Goal: Transaction & Acquisition: Purchase product/service

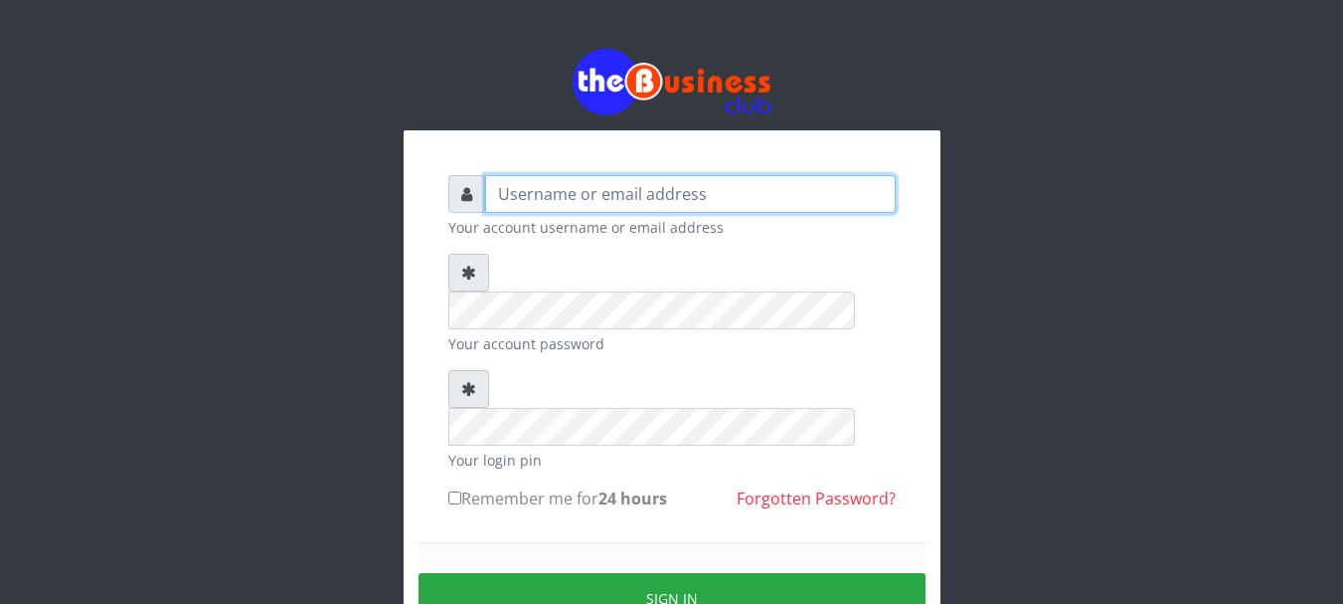
type input "Nacybaby"
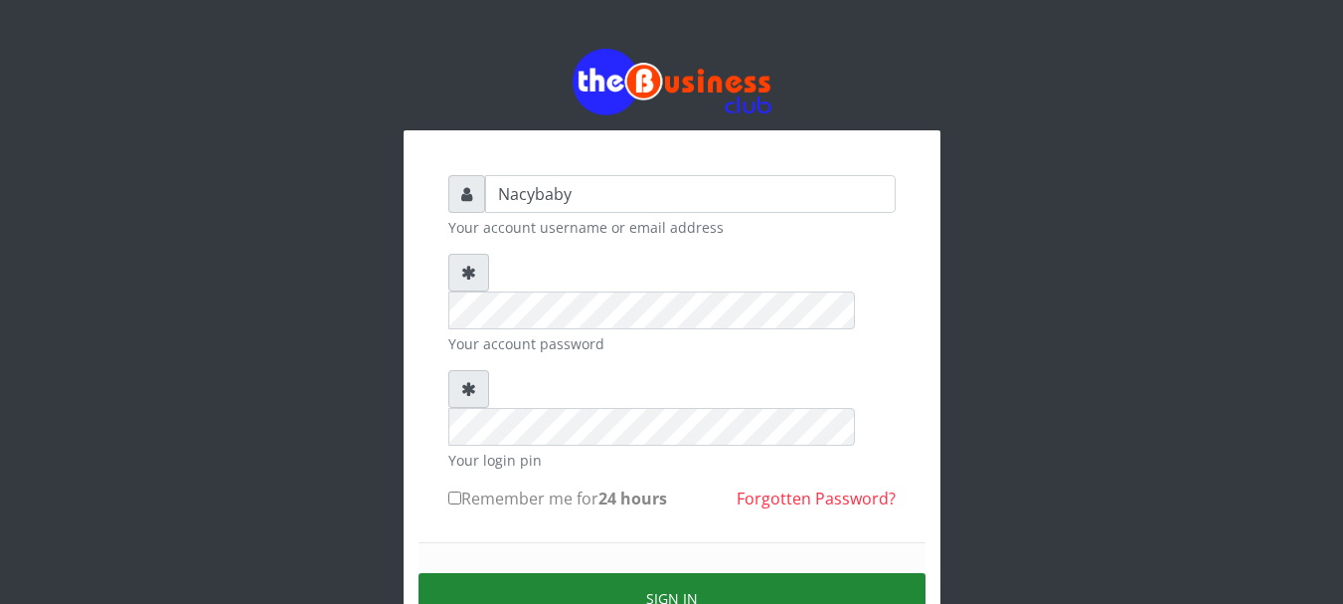
click at [676, 573] on button "Sign in" at bounding box center [672, 598] width 507 height 51
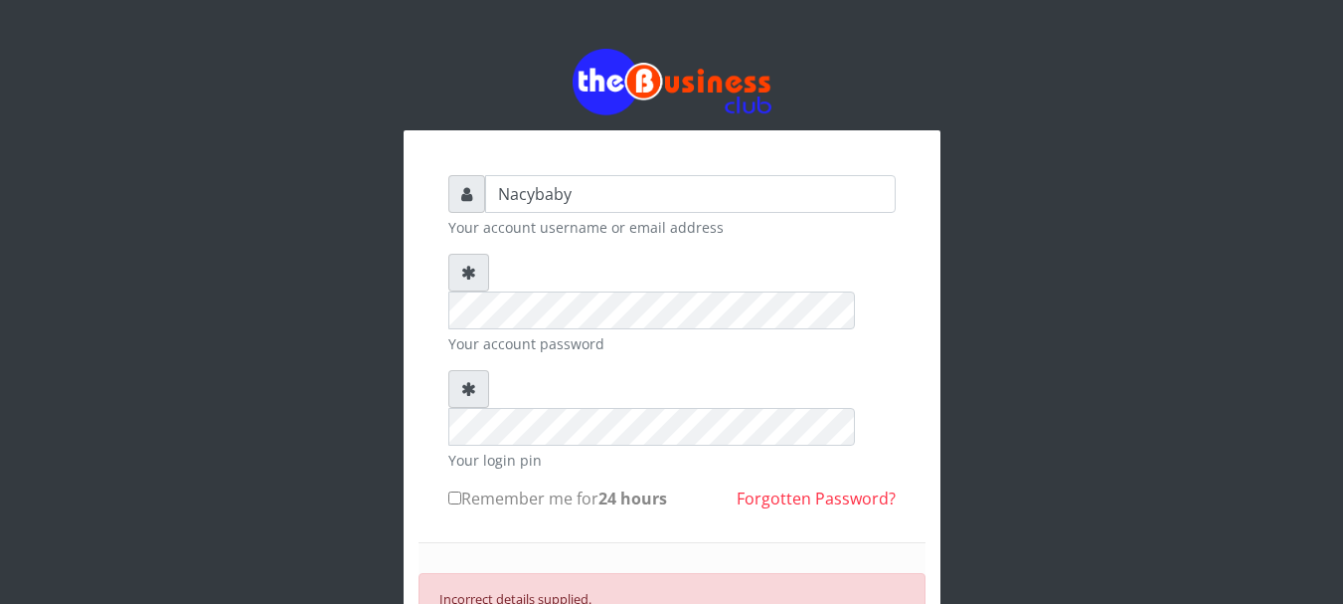
click at [450, 491] on input "Remember me for 24 hours" at bounding box center [454, 497] width 13 height 13
checkbox input "true"
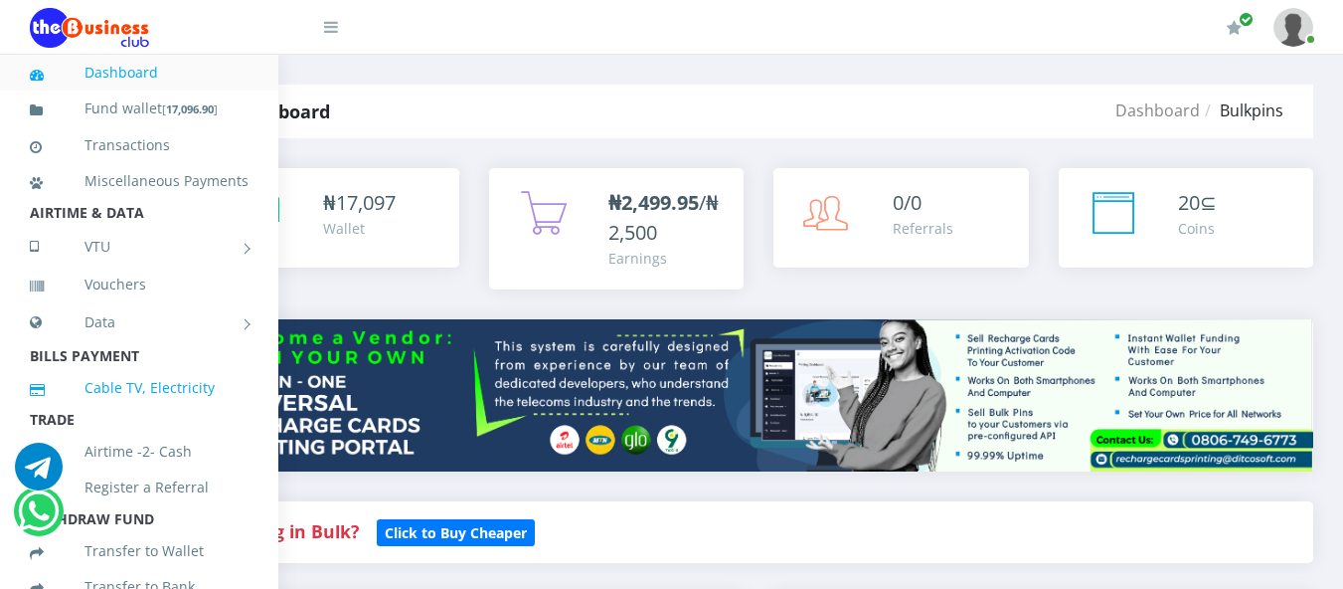
scroll to position [0, 134]
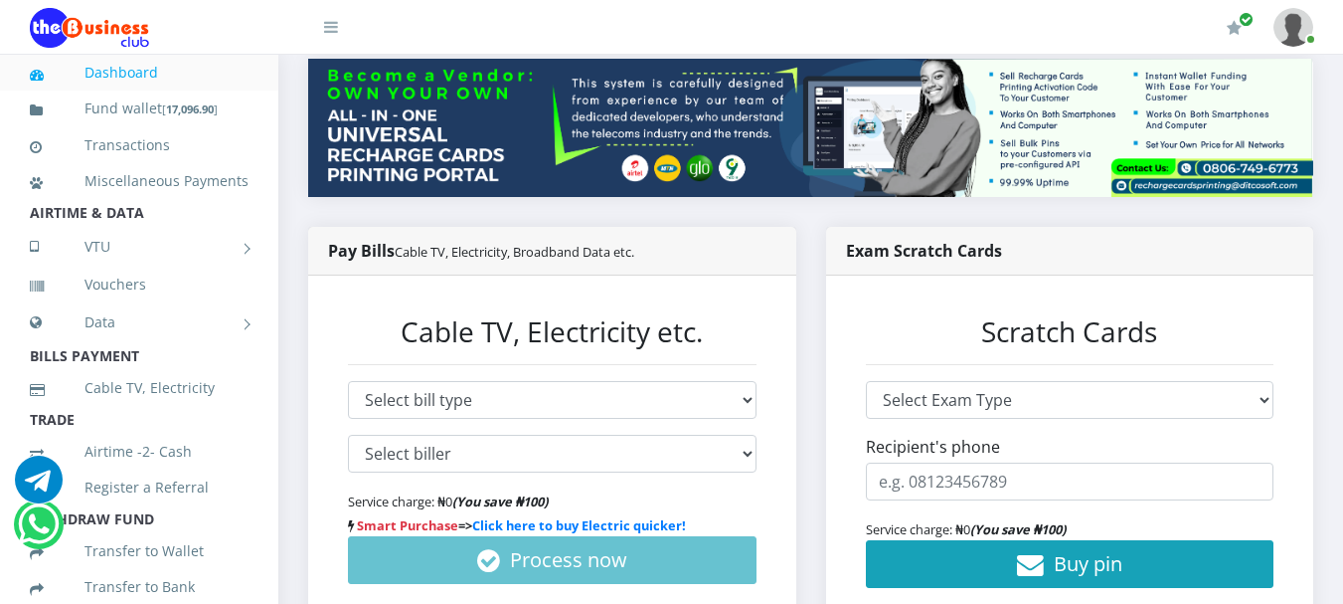
scroll to position [263, 0]
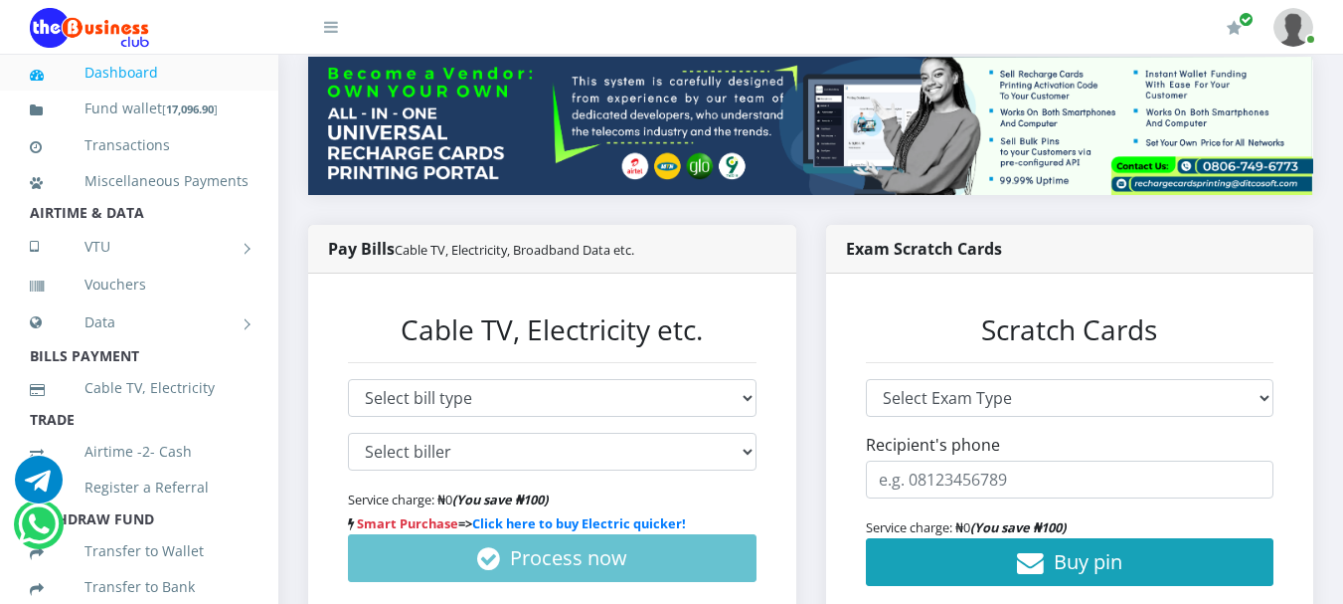
click at [1336, 241] on div "₦ 17,097 Wallet" at bounding box center [810, 280] width 1065 height 809
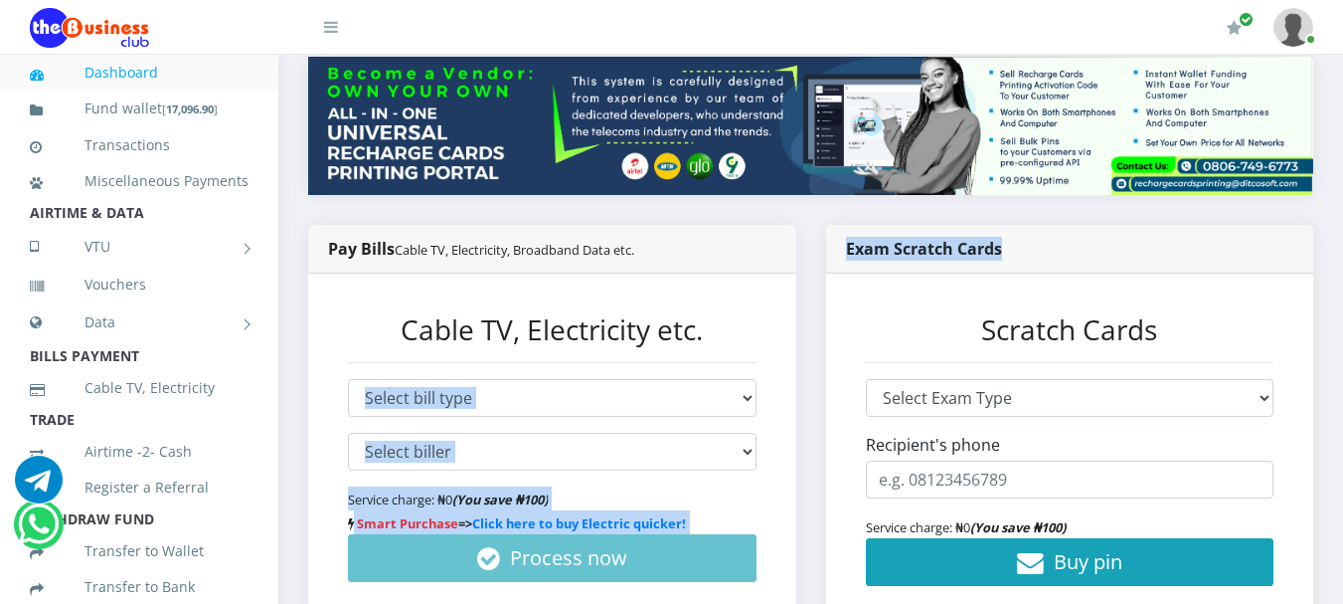
drag, startPoint x: 1334, startPoint y: 238, endPoint x: 745, endPoint y: 316, distance: 594.9
click at [745, 316] on div "₦ 17,097 Wallet" at bounding box center [810, 280] width 1065 height 809
click at [755, 300] on div "Cable TV, Electricity etc. Select bill type Cable TV Electricity Broadband Data…" at bounding box center [552, 447] width 448 height 309
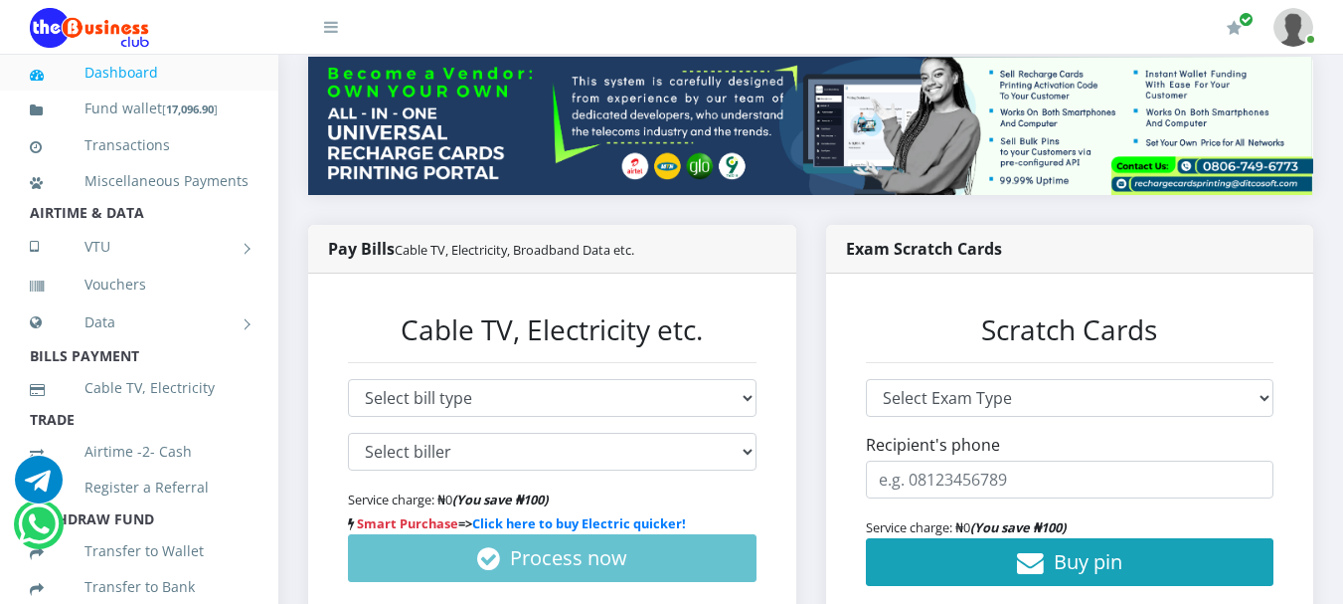
click at [755, 300] on div "Cable TV, Electricity etc. Select bill type Cable TV Electricity Broadband Data…" at bounding box center [552, 447] width 448 height 309
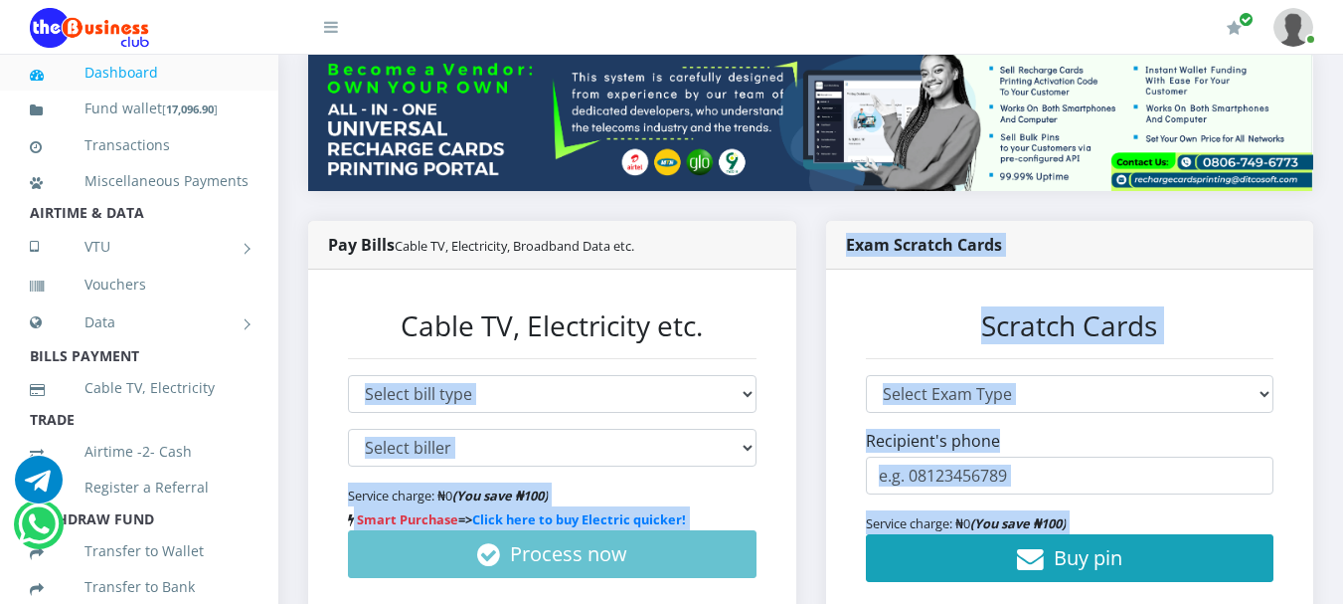
scroll to position [284, 0]
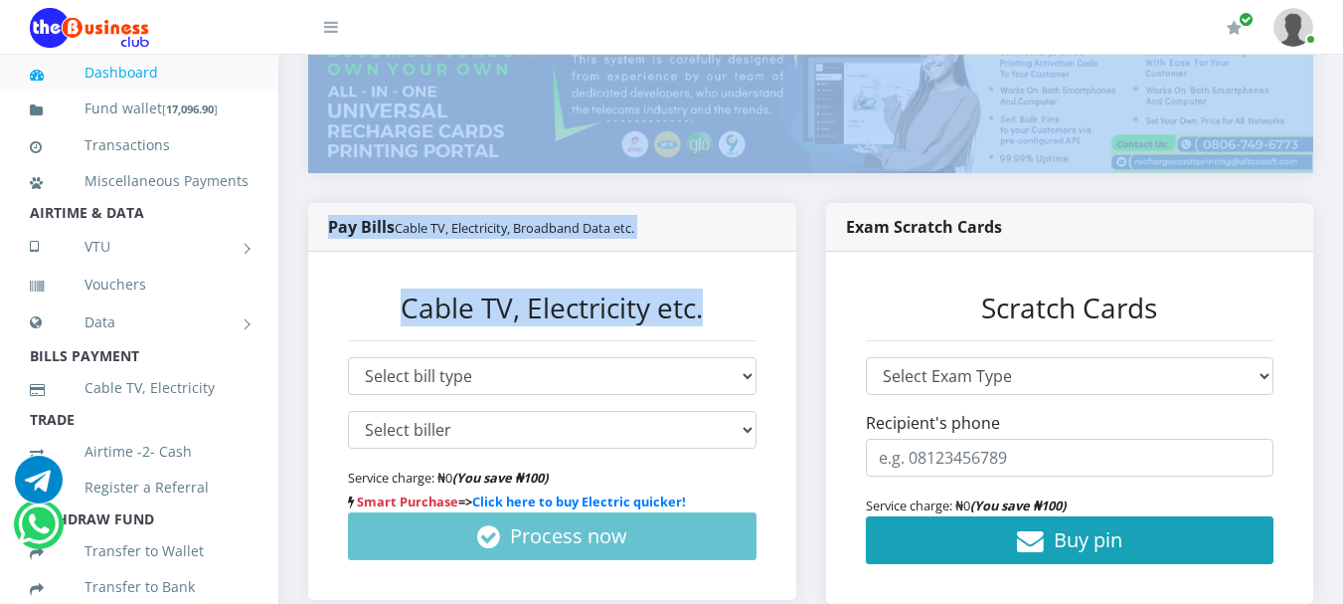
drag, startPoint x: 755, startPoint y: 300, endPoint x: 1292, endPoint y: 165, distance: 553.7
click at [1292, 165] on div "₦ 17,097 Wallet ₦2,499.95 /₦2,500 0/0 20" at bounding box center [810, 259] width 1005 height 750
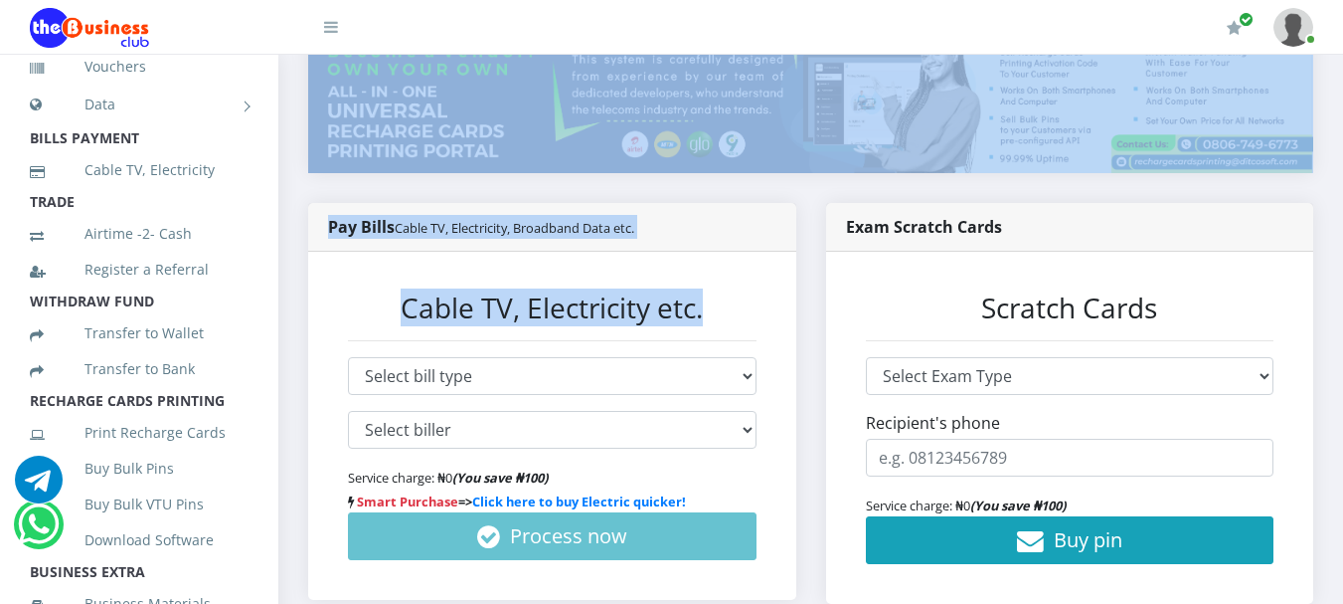
scroll to position [226, 0]
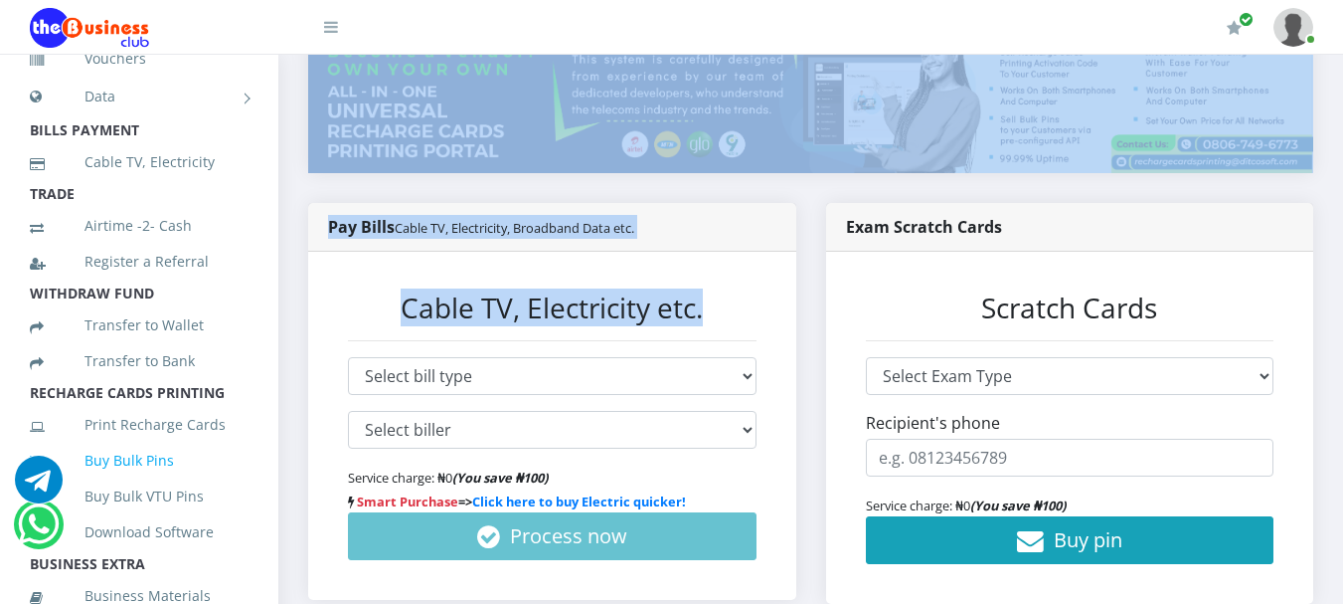
click at [126, 477] on link "Buy Bulk Pins" at bounding box center [139, 461] width 219 height 46
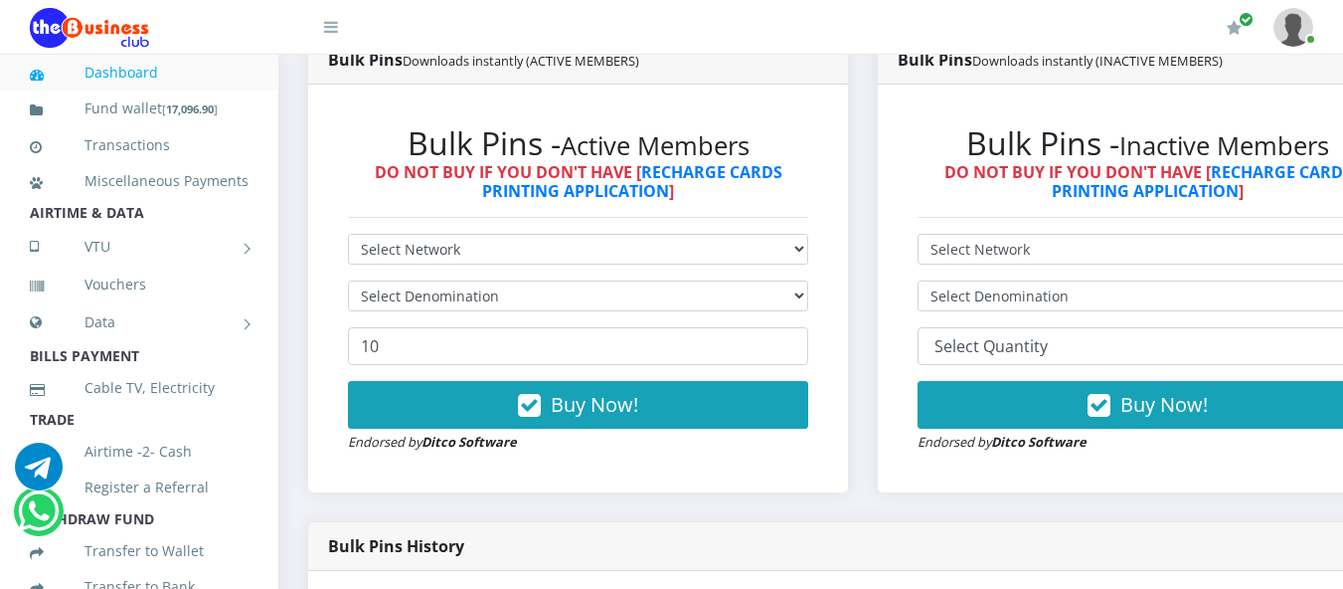
scroll to position [608, 0]
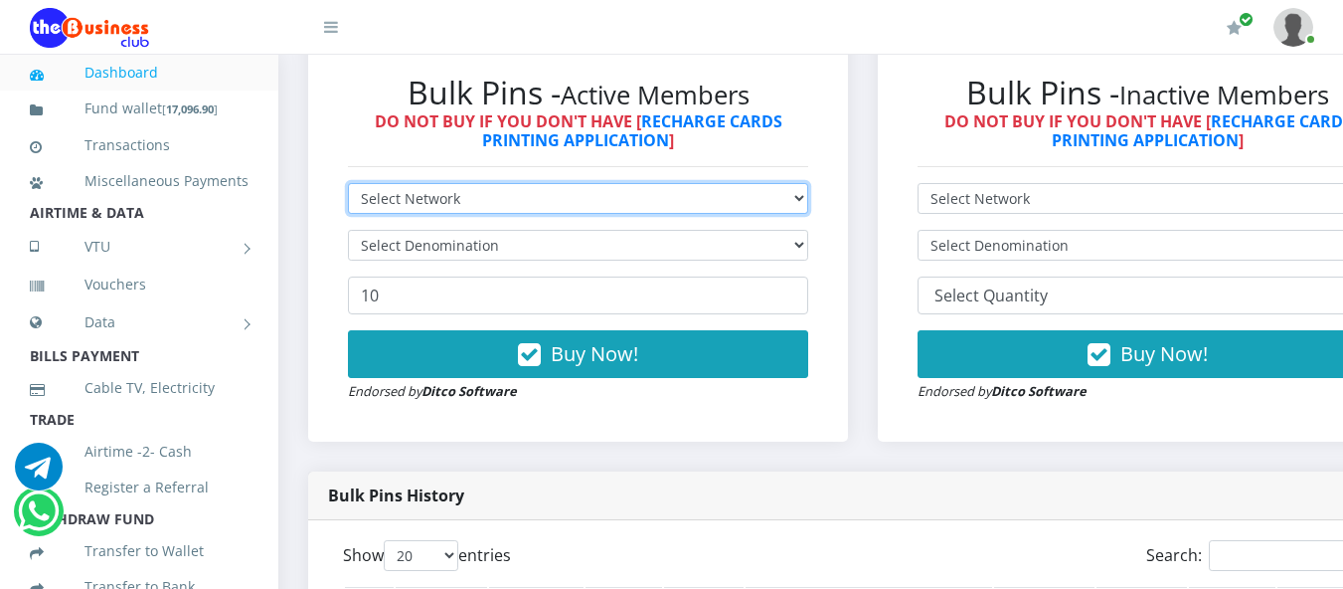
click at [808, 201] on select "Select Network MTN Globacom 9Mobile Airtel" at bounding box center [578, 198] width 460 height 31
select select "MTN"
click at [348, 187] on select "Select Network MTN Globacom 9Mobile Airtel" at bounding box center [578, 198] width 460 height 31
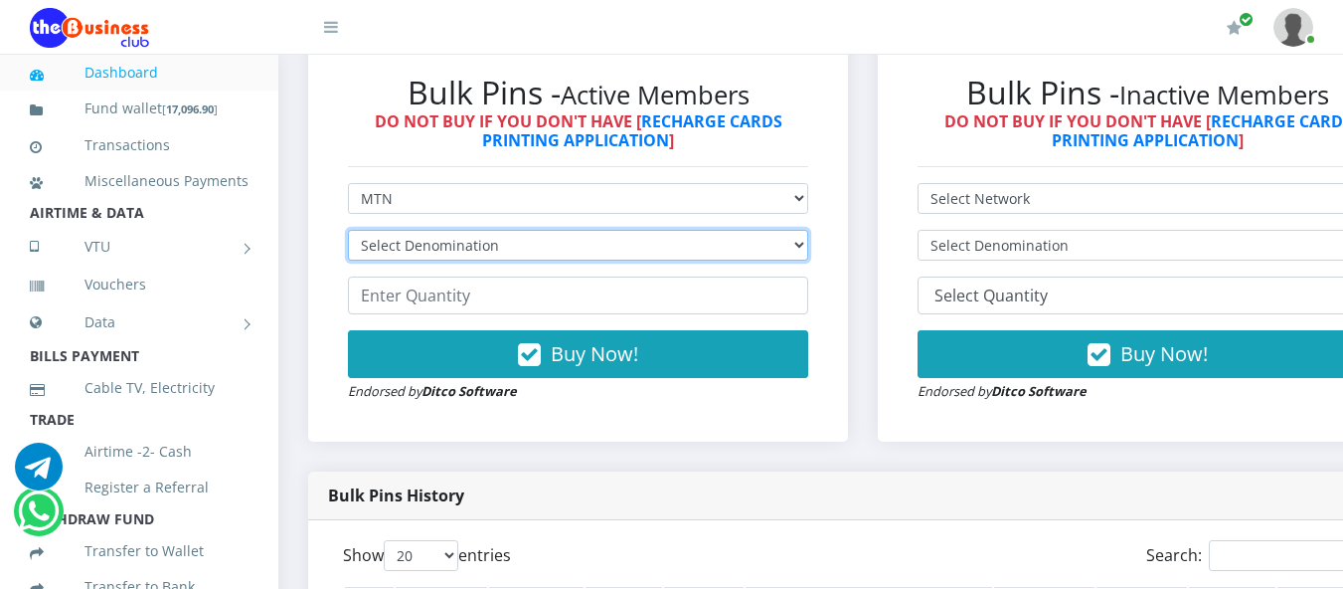
click at [808, 247] on select "Select Denomination MTN NGN100 - ₦96.94 MTN NGN200 - ₦193.88 MTN NGN400 - ₦387.…" at bounding box center [578, 245] width 460 height 31
select select "96.94-100"
click at [348, 234] on select "Select Denomination MTN NGN100 - ₦96.94 MTN NGN200 - ₦193.88 MTN NGN400 - ₦387.…" at bounding box center [578, 245] width 460 height 31
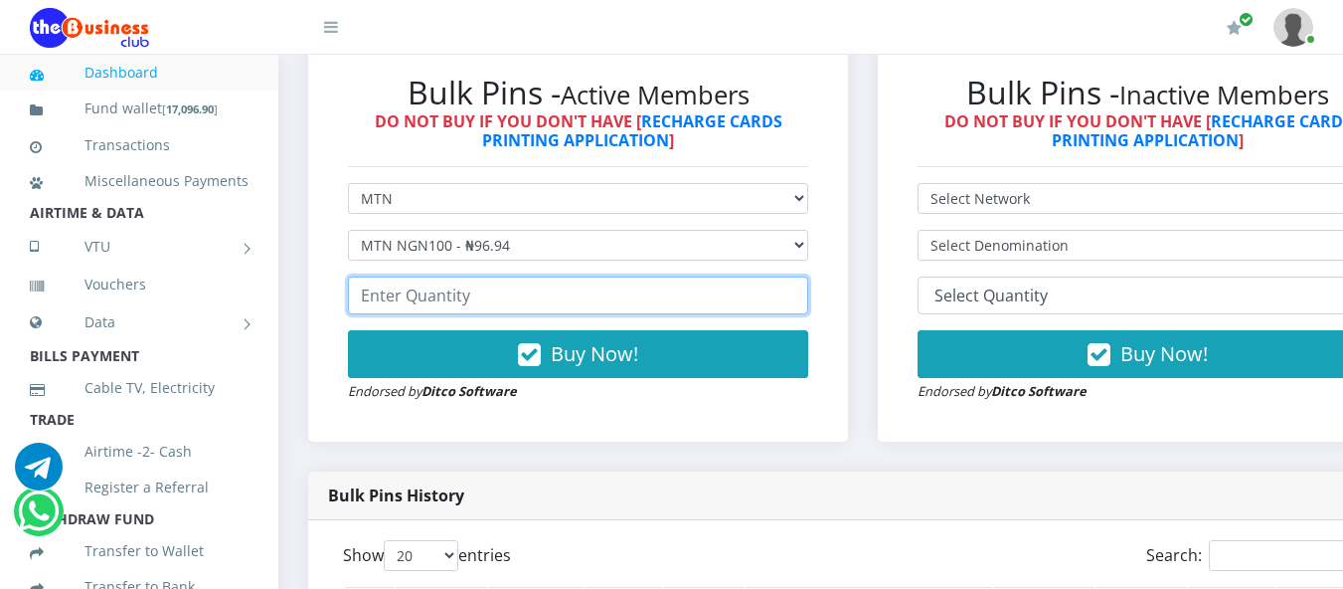
click at [350, 298] on input "number" at bounding box center [578, 295] width 460 height 38
type input "60"
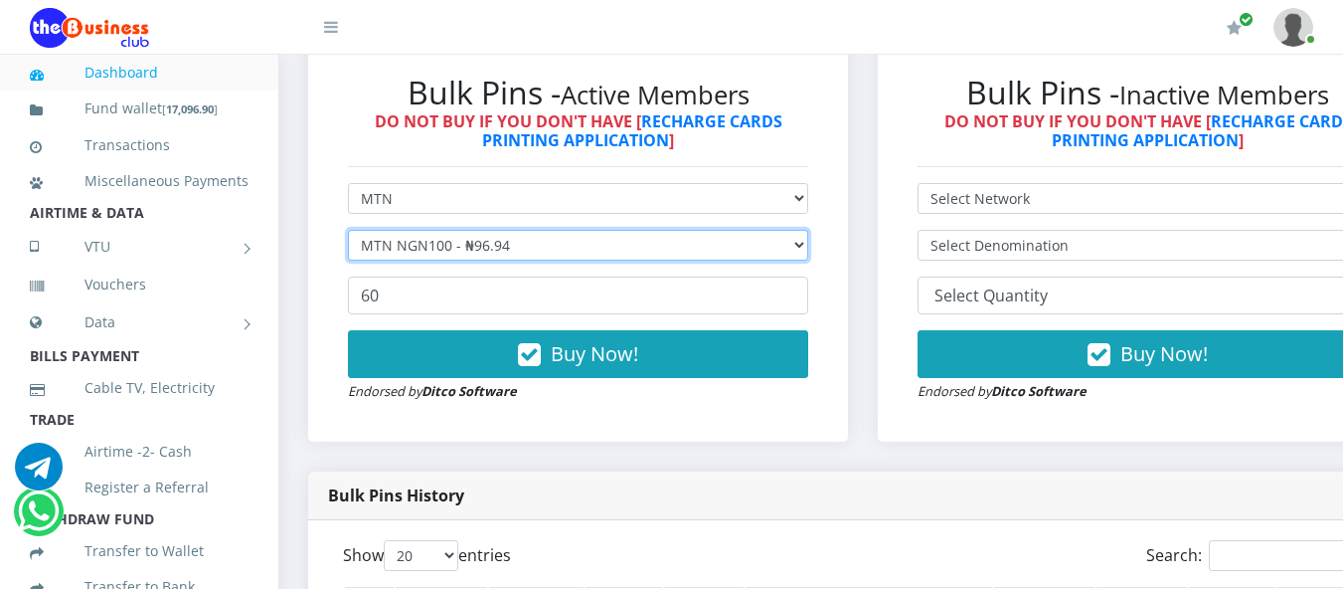
click at [808, 251] on select "Select Denomination MTN NGN100 - ₦96.94 MTN NGN200 - ₦193.88 MTN NGN400 - ₦387.…" at bounding box center [578, 245] width 460 height 31
click at [348, 234] on select "Select Denomination MTN NGN100 - ₦96.94 MTN NGN200 - ₦193.88 MTN NGN400 - ₦387.…" at bounding box center [578, 245] width 460 height 31
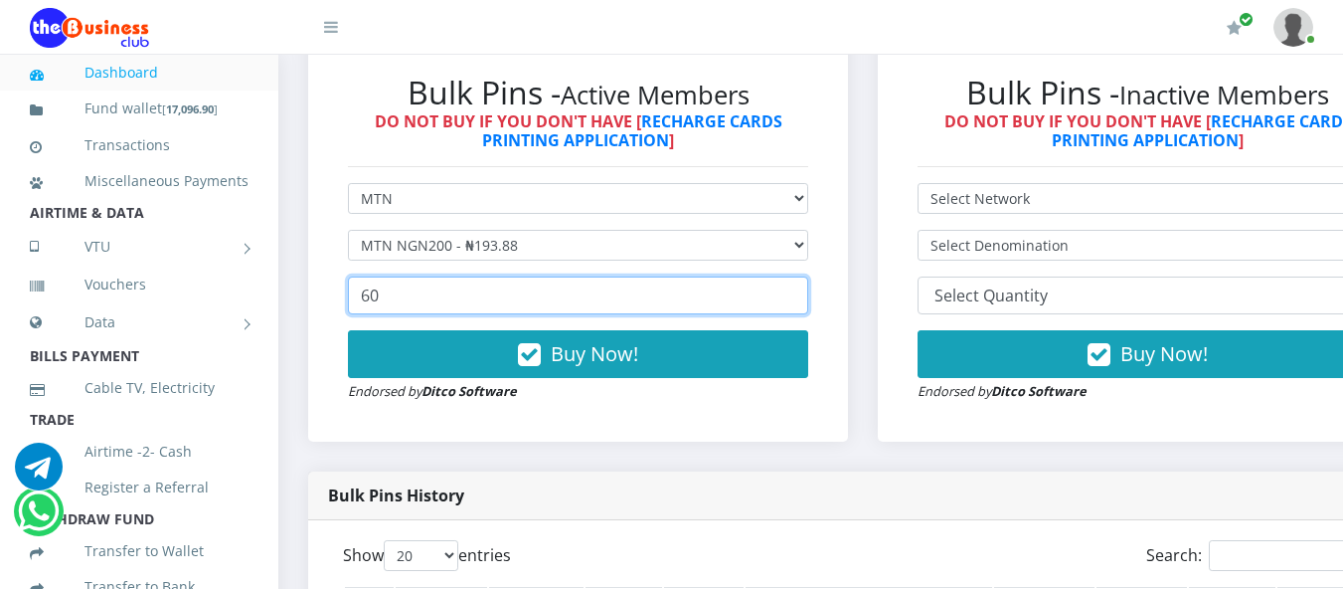
click at [499, 313] on input "60" at bounding box center [578, 295] width 460 height 38
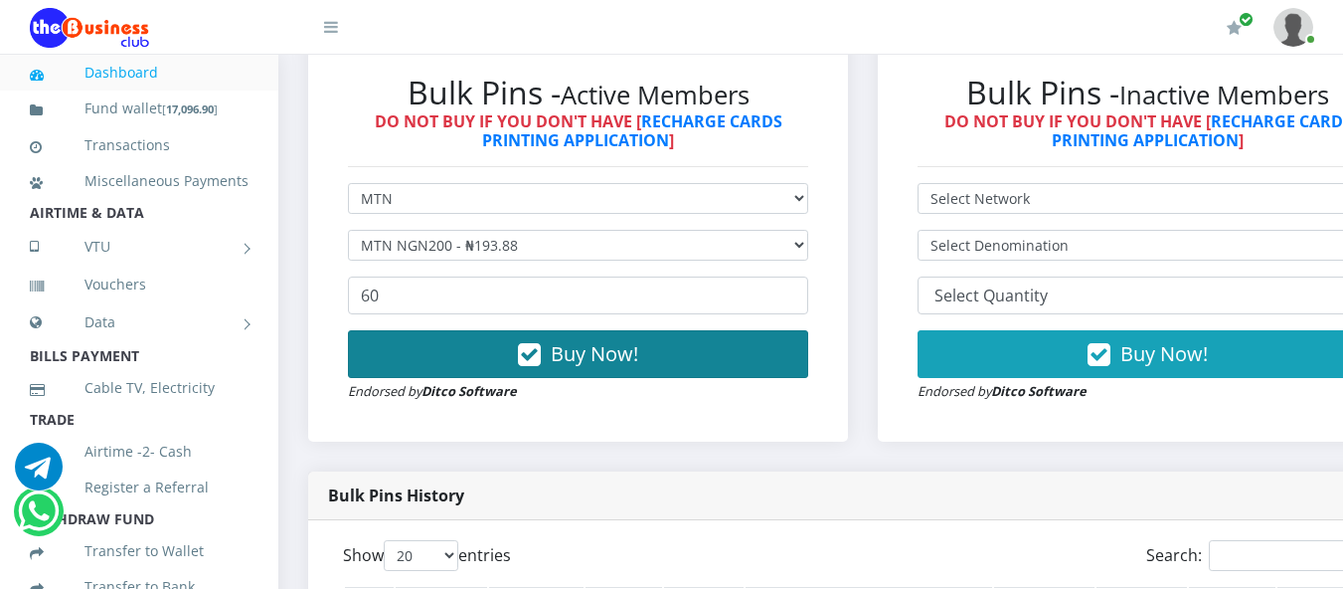
click at [516, 352] on button "Buy Now!" at bounding box center [578, 354] width 460 height 48
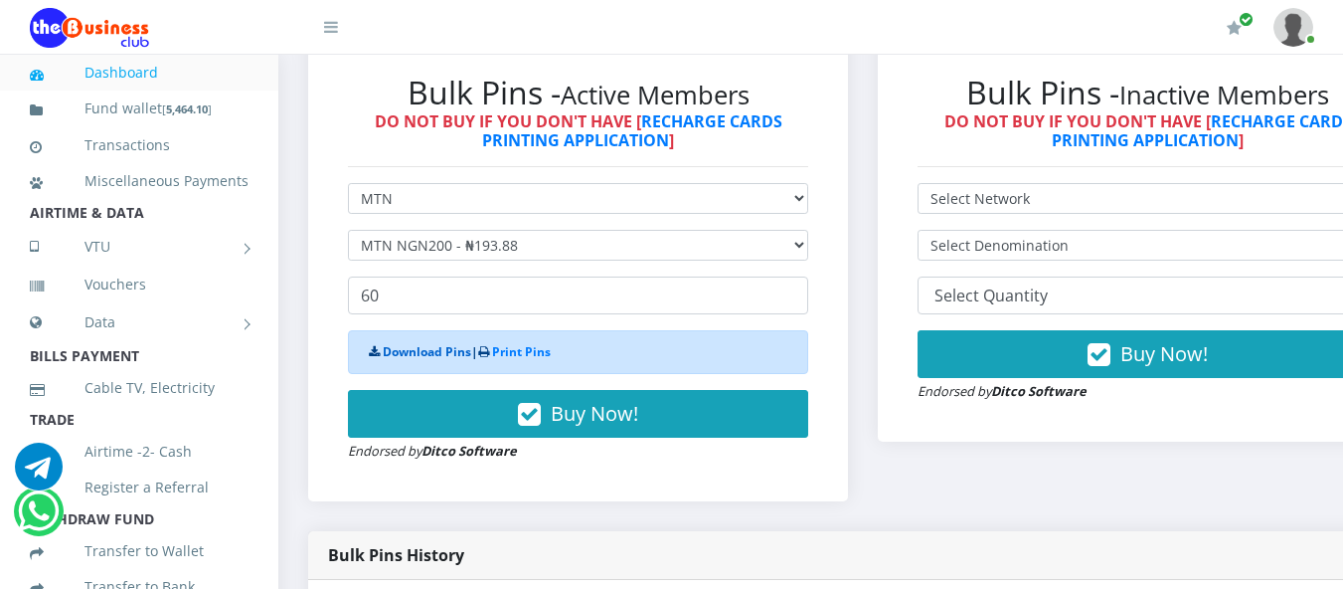
click at [448, 352] on link "Download Pins" at bounding box center [427, 351] width 89 height 17
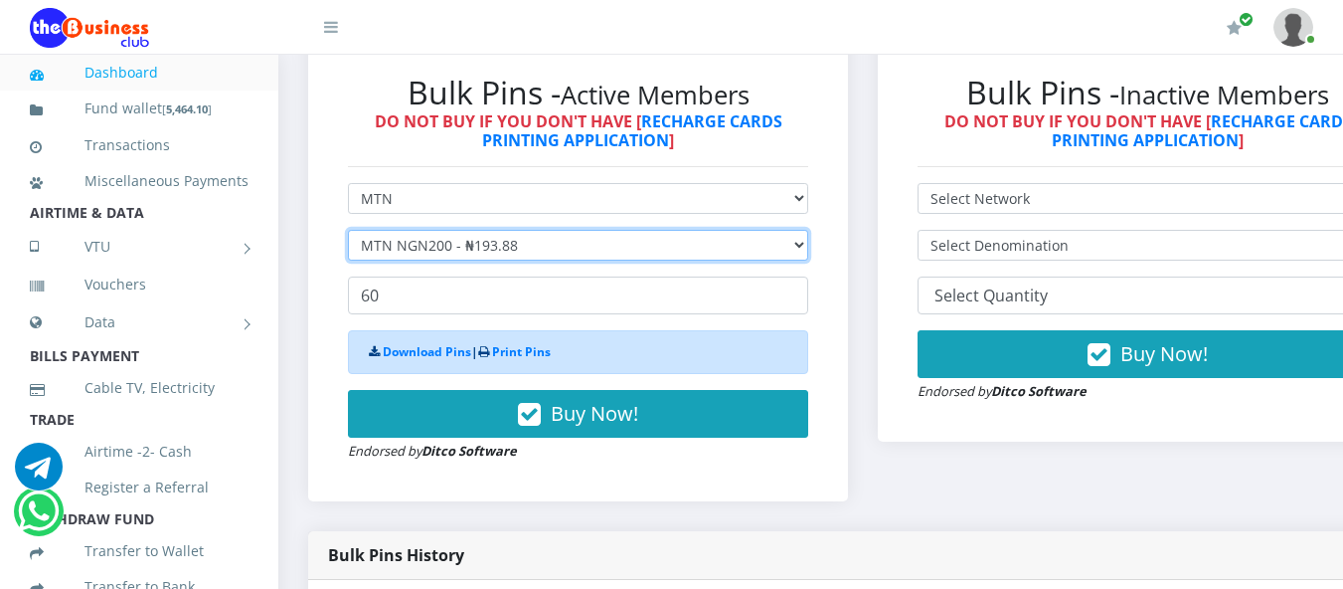
click at [808, 246] on select "Select Denomination MTN NGN100 - ₦96.94 MTN NGN200 - ₦193.88 MTN NGN400 - ₦387.…" at bounding box center [578, 245] width 460 height 31
select select "96.94-100"
click at [348, 234] on select "Select Denomination MTN NGN100 - ₦96.94 MTN NGN200 - ₦193.88 MTN NGN400 - ₦387.…" at bounding box center [578, 245] width 460 height 31
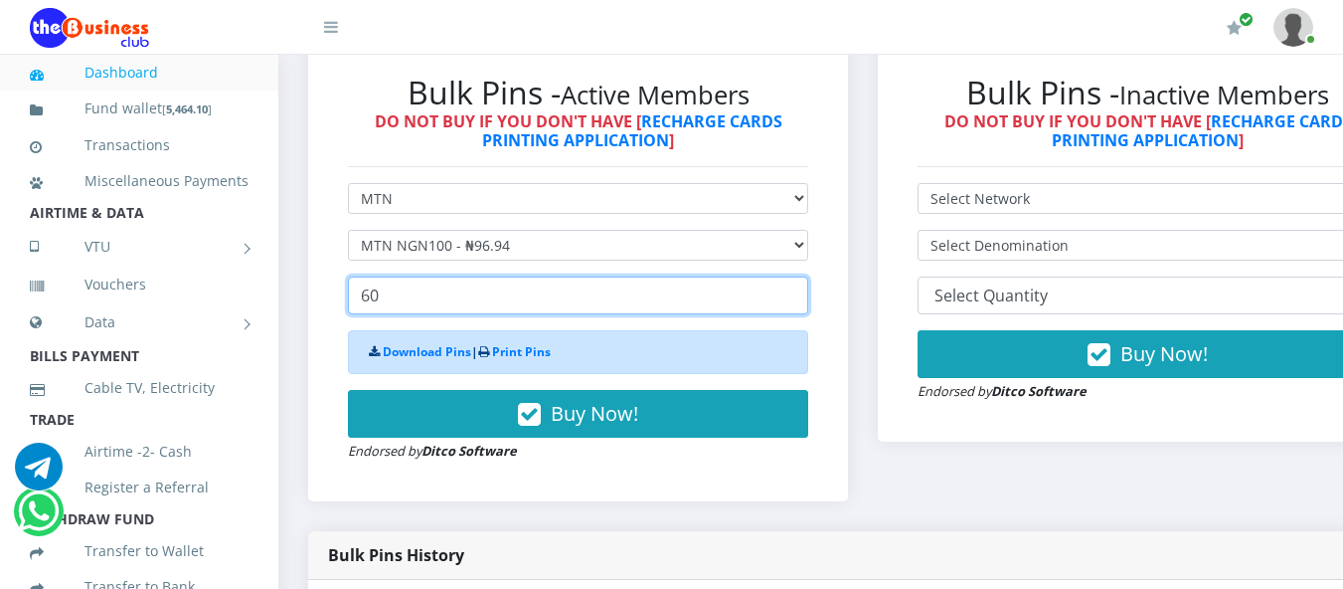
click at [379, 301] on input "60" at bounding box center [578, 295] width 460 height 38
type input "6"
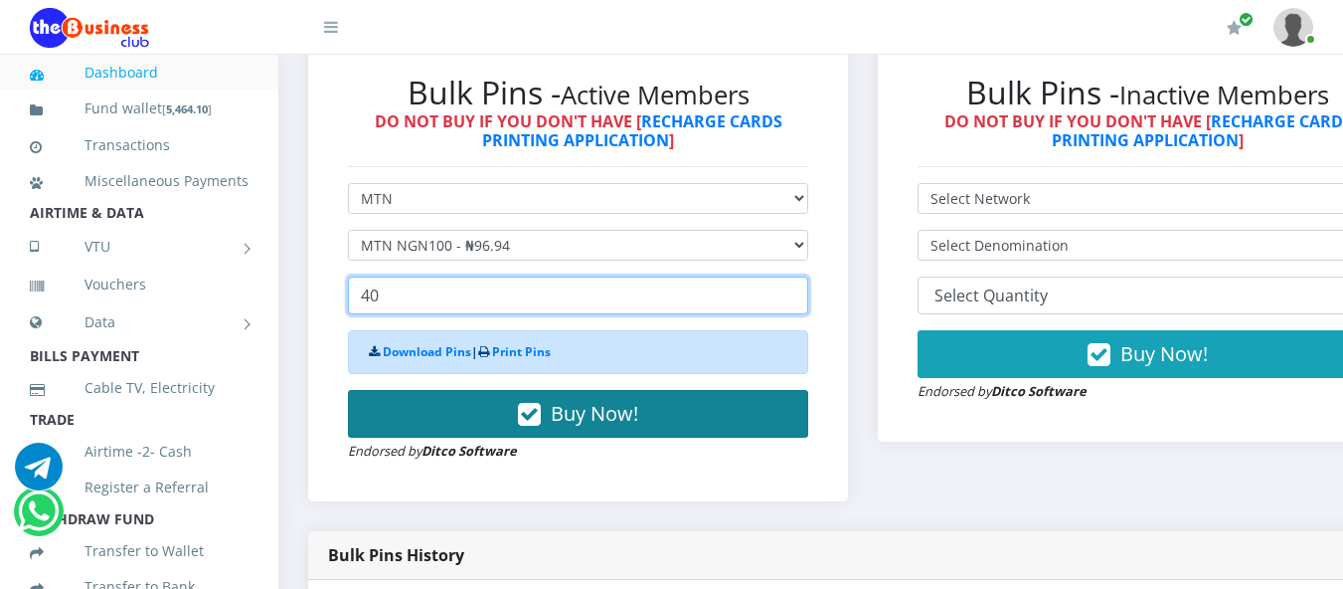
type input "40"
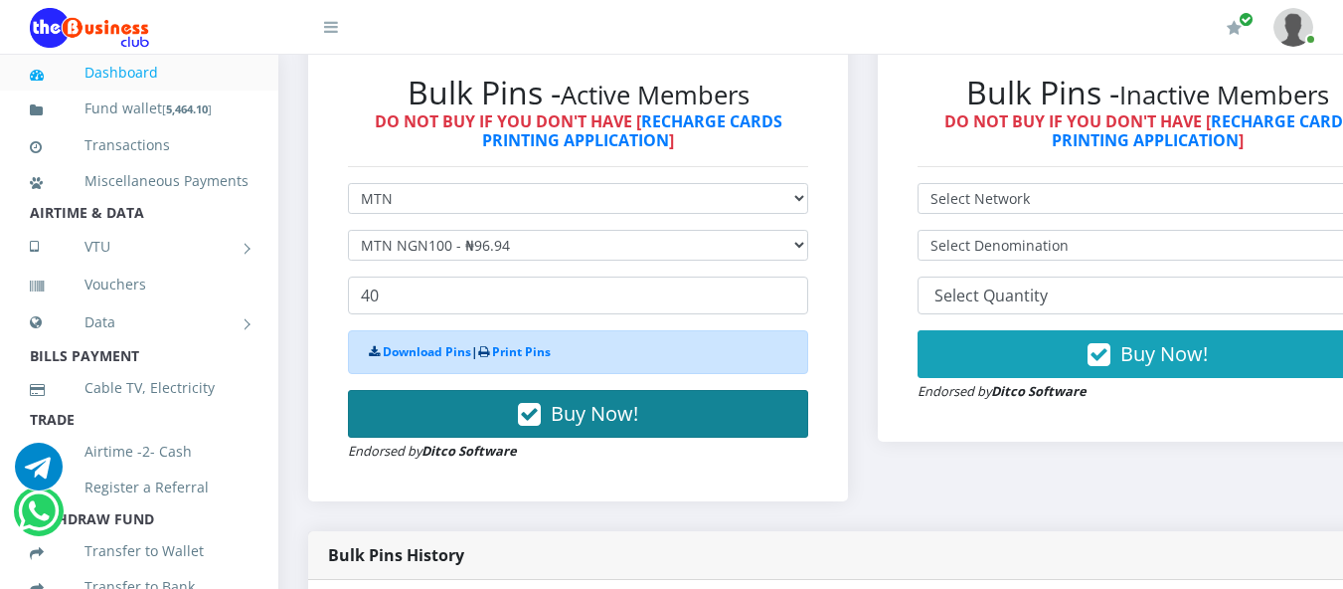
click at [556, 414] on button "Buy Now!" at bounding box center [578, 414] width 460 height 48
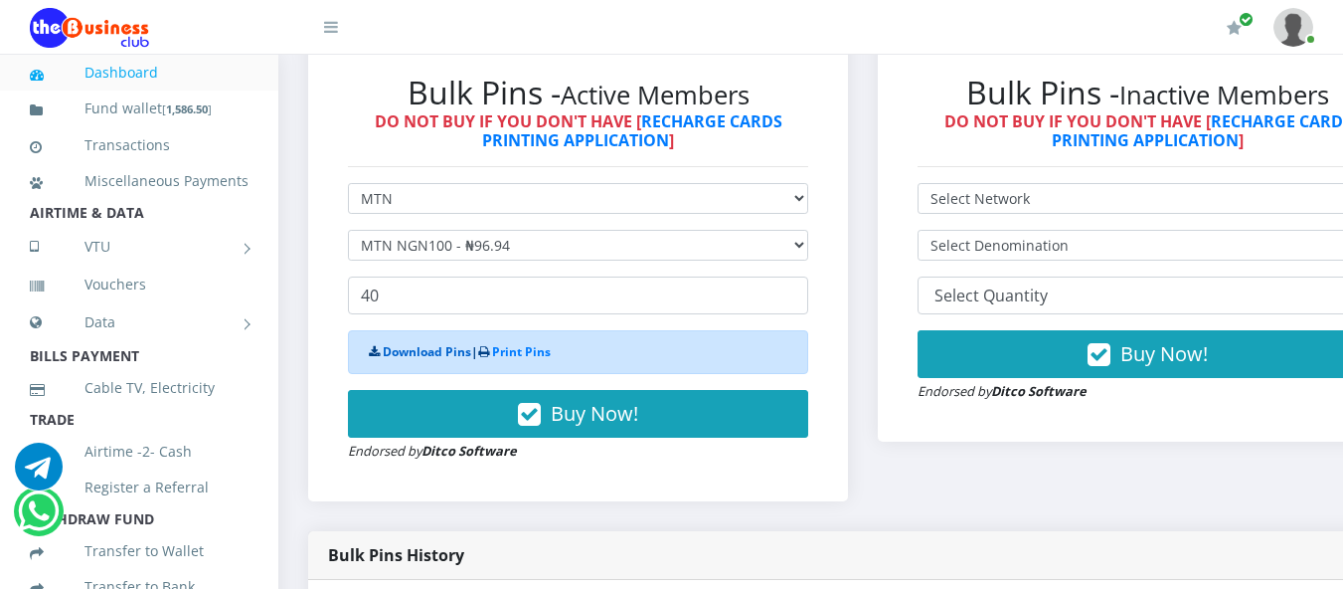
click at [452, 360] on link "Download Pins" at bounding box center [427, 351] width 89 height 17
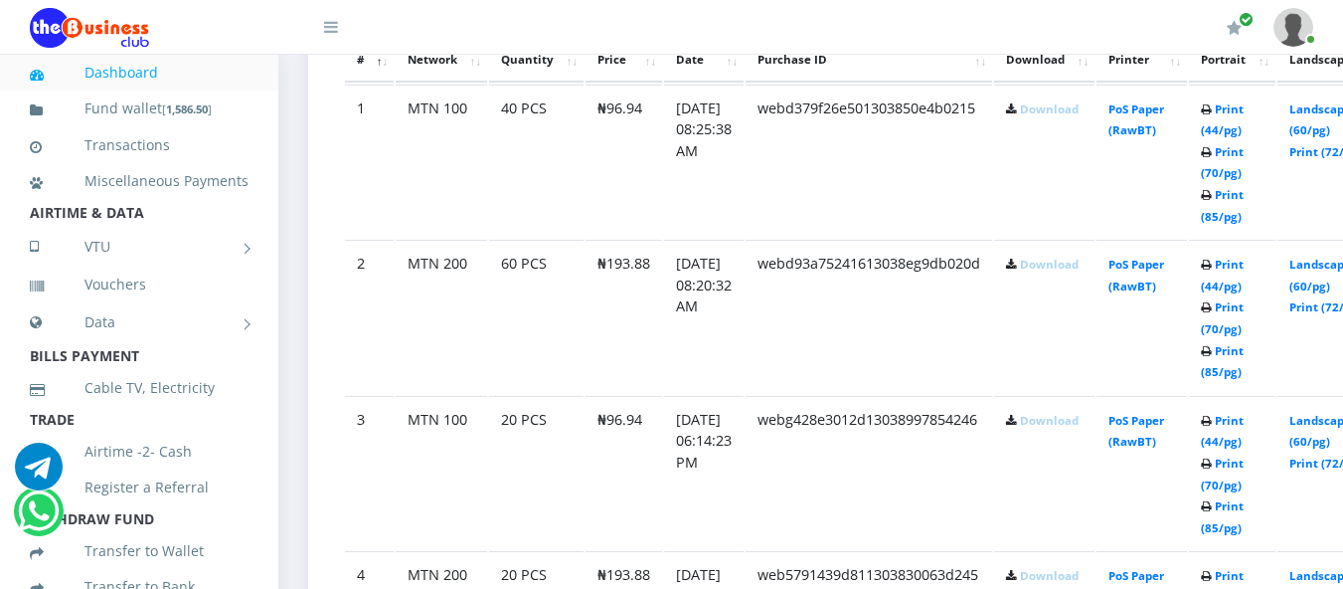
scroll to position [938, 0]
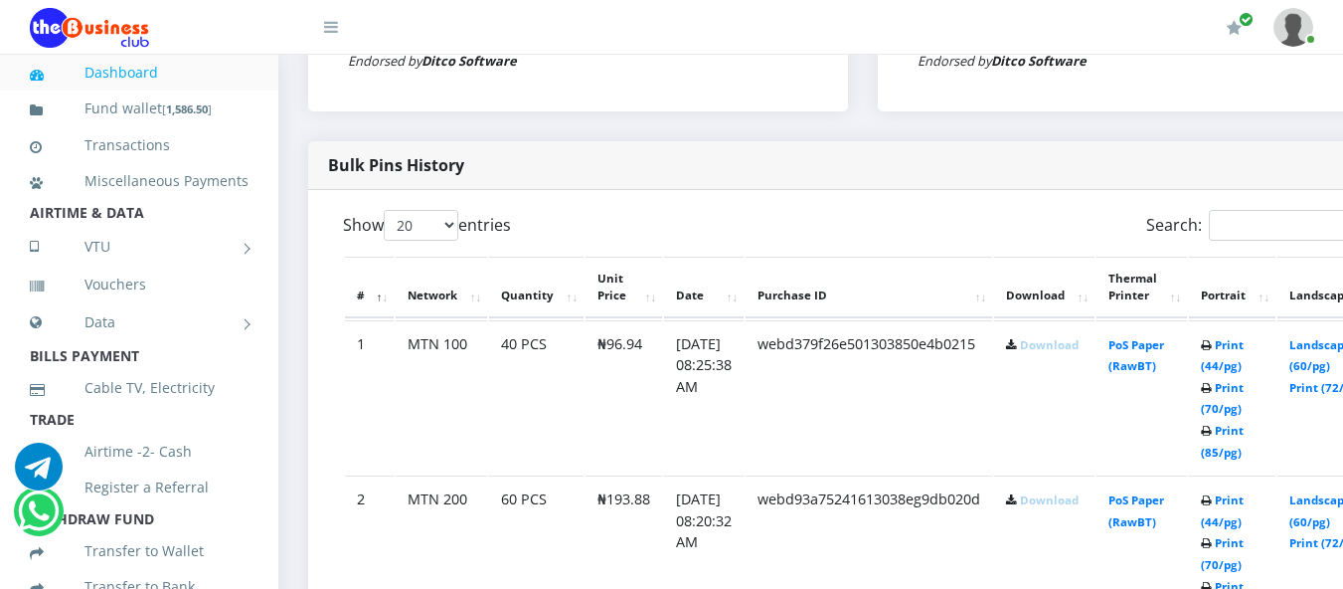
click at [1057, 349] on link "Download" at bounding box center [1049, 344] width 59 height 15
click at [1062, 500] on link "Download" at bounding box center [1049, 499] width 59 height 15
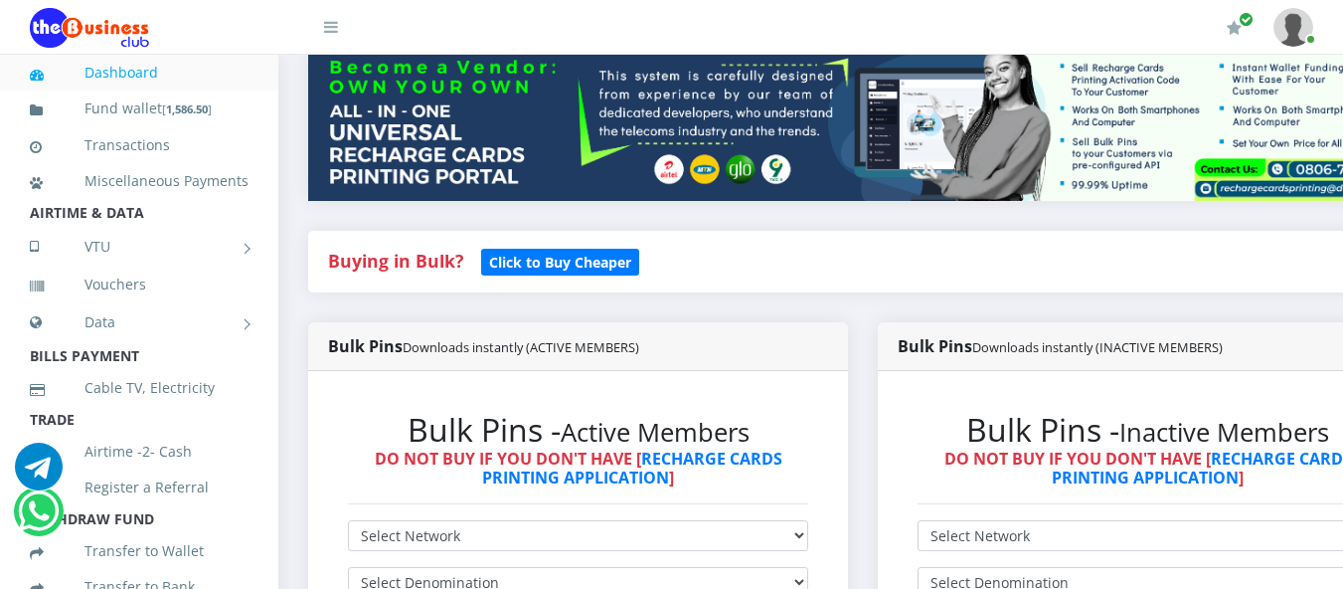
scroll to position [254, 0]
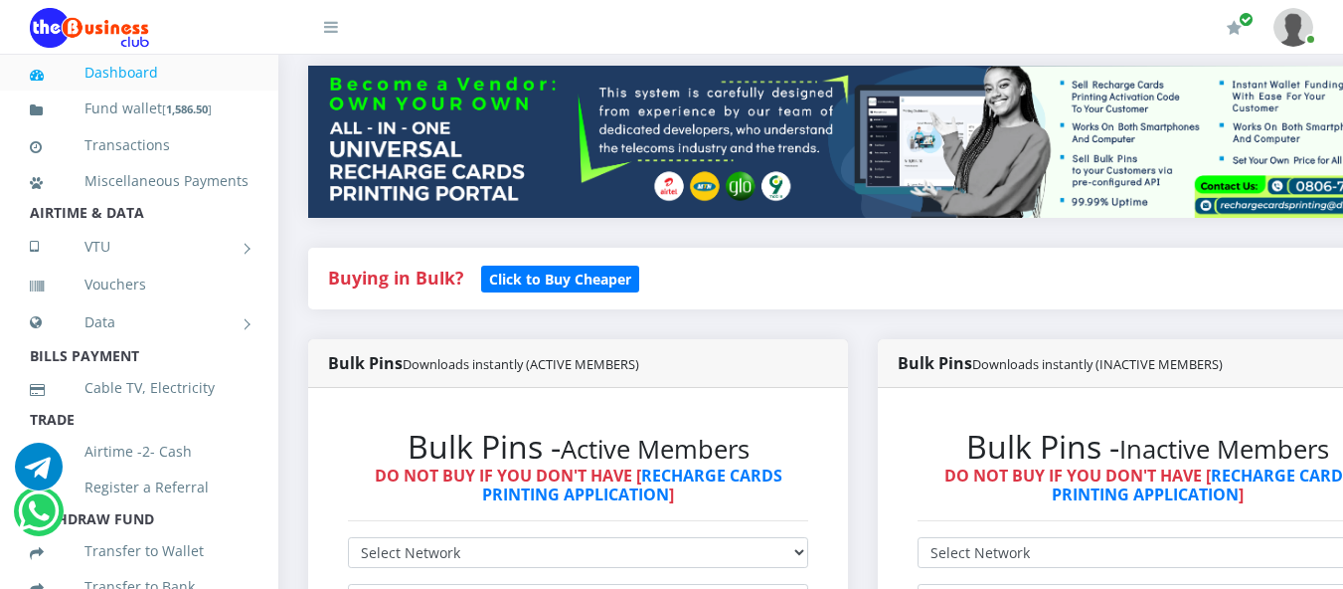
click at [1309, 191] on img at bounding box center [863, 142] width 1110 height 152
